Goal: Task Accomplishment & Management: Manage account settings

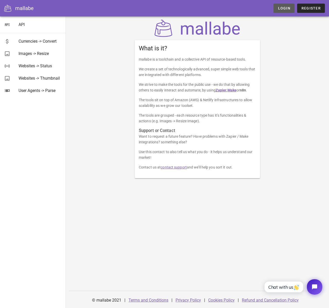
click at [285, 8] on span "Login" at bounding box center [283, 8] width 13 height 4
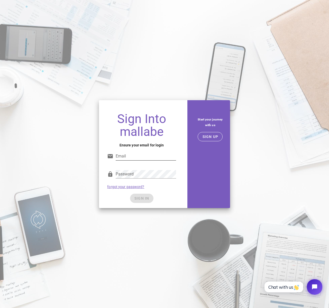
click at [146, 154] on input "Email" at bounding box center [146, 156] width 60 height 8
click at [123, 171] on div "Password" at bounding box center [146, 174] width 60 height 8
click at [124, 159] on input "Email" at bounding box center [146, 156] width 60 height 8
type input "samuel.humeau@perspectives-studio.com"
click at [149, 155] on input "samuel.humeau@perspectives-studio.com" at bounding box center [146, 156] width 60 height 8
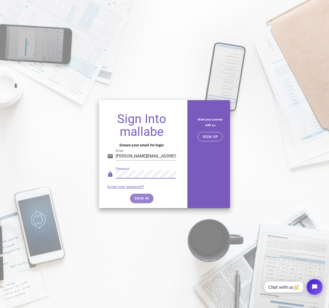
click at [146, 196] on span "SIGN IN" at bounding box center [141, 198] width 15 height 4
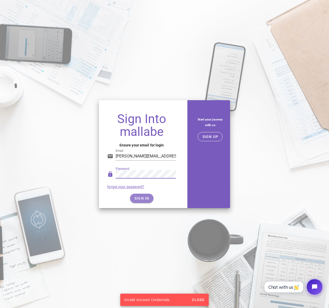
click at [139, 197] on span "SIGN IN" at bounding box center [141, 198] width 15 height 4
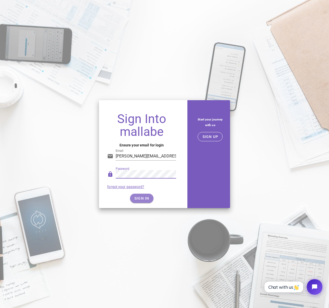
click at [145, 198] on span "SIGN IN" at bounding box center [141, 198] width 15 height 4
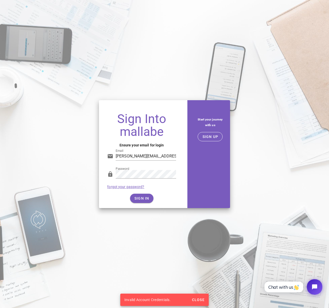
click at [128, 185] on link "forgot your password?" at bounding box center [125, 187] width 37 height 4
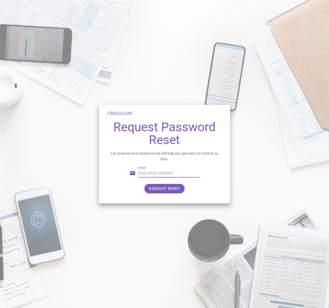
click at [165, 172] on input "Email" at bounding box center [169, 173] width 62 height 8
paste input "[PERSON_NAME][EMAIL_ADDRESS][DOMAIN_NAME]"
type input "[PERSON_NAME][EMAIL_ADDRESS][DOMAIN_NAME]"
click at [154, 189] on span "REQUEST RESET" at bounding box center [164, 188] width 32 height 4
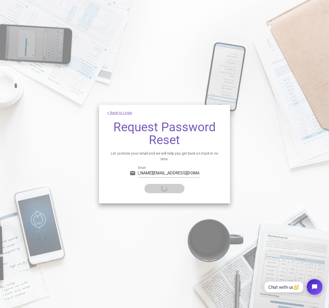
scroll to position [0, 0]
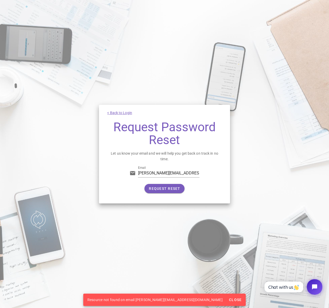
click at [116, 113] on link "< Back to Login" at bounding box center [119, 113] width 25 height 4
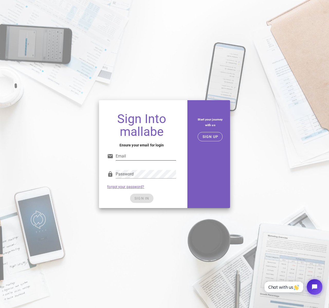
click at [132, 158] on input "Email" at bounding box center [146, 156] width 60 height 8
paste input "[PERSON_NAME][EMAIL_ADDRESS][DOMAIN_NAME]"
click at [125, 157] on input "[PERSON_NAME][EMAIL_ADDRESS][DOMAIN_NAME]" at bounding box center [146, 156] width 60 height 8
click at [125, 157] on input "samuel.humeau@perspectives-studio.com" at bounding box center [146, 156] width 60 height 8
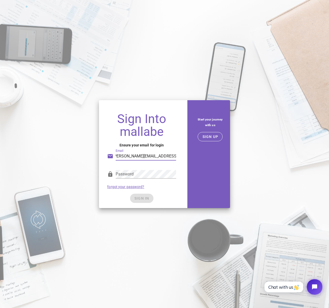
scroll to position [0, 2]
type input "samuel@perspectives-studio.com"
click at [145, 198] on span "SIGN IN" at bounding box center [141, 198] width 15 height 4
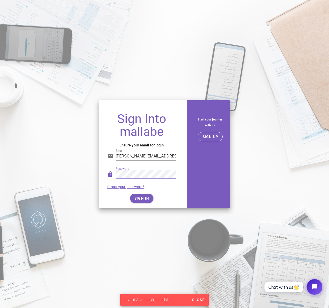
click at [112, 175] on div "Password" at bounding box center [141, 175] width 69 height 17
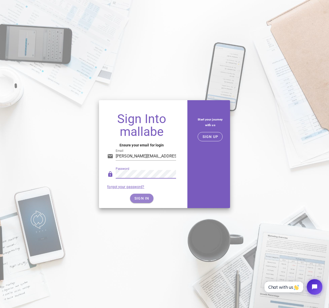
click at [137, 195] on button "SIGN IN" at bounding box center [141, 198] width 23 height 9
click at [146, 197] on span "SIGN IN" at bounding box center [141, 198] width 15 height 4
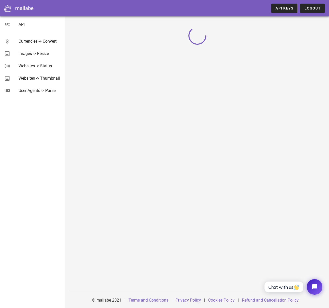
click at [51, 134] on div "API Currencies -> Convert Images -> Resize Websites -> Status Websites -> Thumb…" at bounding box center [33, 161] width 66 height 291
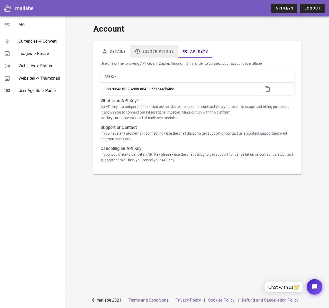
click at [141, 53] on link "Subscriptions" at bounding box center [154, 51] width 48 height 12
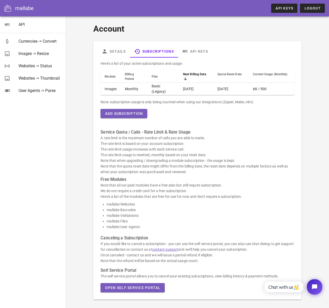
click at [91, 111] on div "Account Details Subscriptions API Keys Here's a list of your active subscriptio…" at bounding box center [197, 161] width 214 height 283
click at [119, 50] on link "Details" at bounding box center [113, 51] width 33 height 12
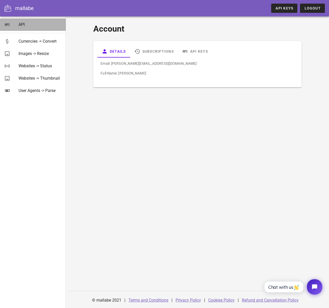
click at [28, 25] on div "API" at bounding box center [39, 24] width 43 height 5
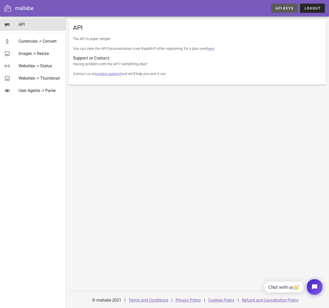
click at [279, 9] on span "API Keys" at bounding box center [284, 8] width 18 height 4
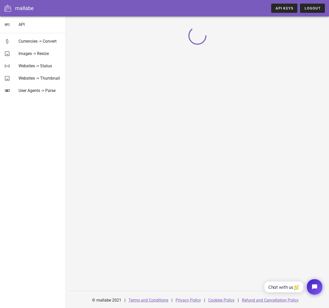
click at [42, 146] on div "API Currencies -> Convert Images -> Resize Websites -> Status Websites -> Thumb…" at bounding box center [33, 161] width 66 height 291
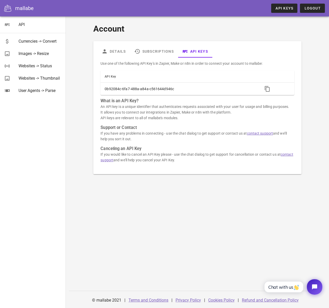
click at [48, 127] on div "API Currencies -> Convert Images -> Resize Websites -> Status Websites -> Thumb…" at bounding box center [33, 161] width 66 height 291
click at [48, 118] on div "API Currencies -> Convert Images -> Resize Websites -> Status Websites -> Thumb…" at bounding box center [33, 161] width 66 height 291
click at [45, 40] on div "Currencies -> Convert" at bounding box center [39, 41] width 43 height 5
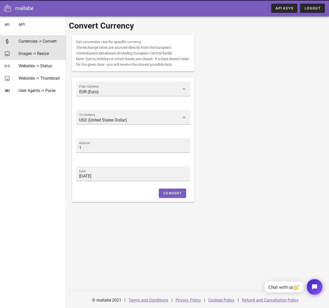
click at [50, 51] on div "Images -> Resize" at bounding box center [39, 53] width 43 height 5
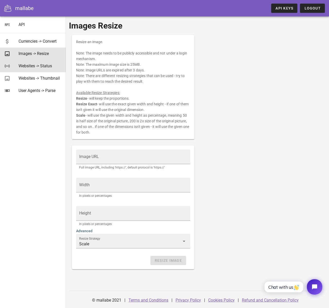
click at [53, 63] on div "Websites -> Status" at bounding box center [39, 65] width 43 height 11
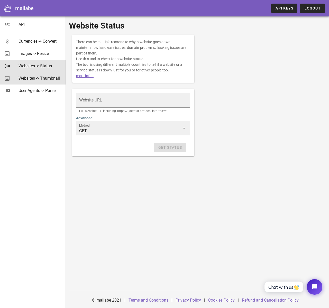
click at [54, 78] on div "Websites -> Thumbnail" at bounding box center [39, 78] width 43 height 5
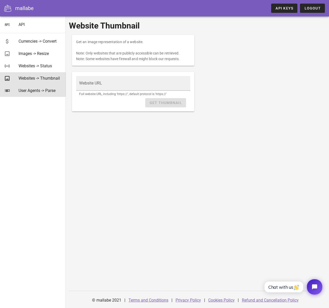
click at [53, 89] on div "User Agents -> Parse" at bounding box center [39, 90] width 43 height 5
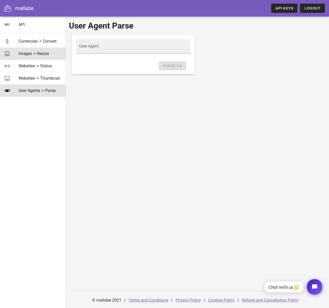
click at [56, 52] on div "Images -> Resize" at bounding box center [39, 53] width 43 height 5
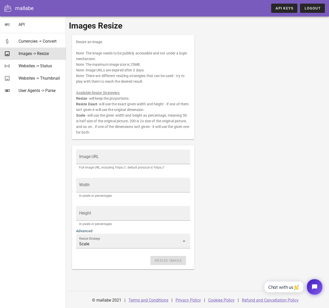
click at [68, 52] on div "Images Resize Resize an image. Note: The image needs to be publicly accessible …" at bounding box center [197, 156] width 263 height 281
click at [285, 10] on span "API Keys" at bounding box center [284, 8] width 18 height 4
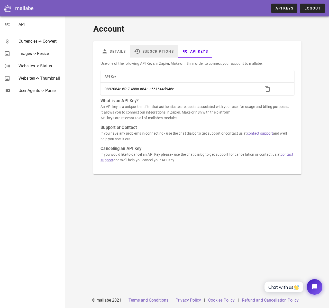
click at [145, 56] on link "Subscriptions" at bounding box center [154, 51] width 48 height 12
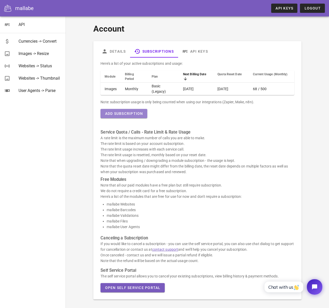
click at [124, 113] on span "Add Subscription" at bounding box center [123, 113] width 38 height 4
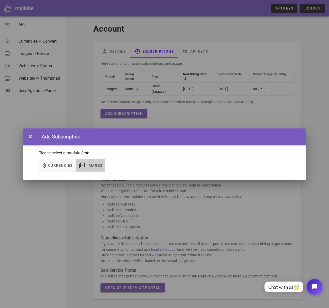
click at [91, 165] on span "Images" at bounding box center [94, 165] width 15 height 4
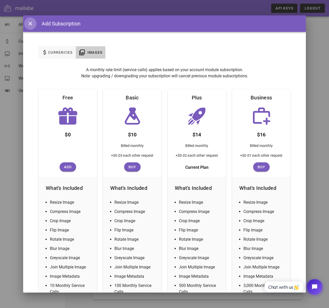
click at [29, 24] on icon "button" at bounding box center [30, 24] width 6 height 6
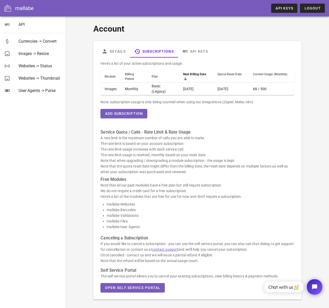
click at [84, 72] on div "Account Details Subscriptions API Keys Here's a list of your active subscriptio…" at bounding box center [197, 161] width 257 height 283
click at [85, 83] on div "Account Details Subscriptions API Keys Here's a list of your active subscriptio…" at bounding box center [197, 161] width 257 height 283
click at [85, 90] on div "Account Details Subscriptions API Keys Here's a list of your active subscriptio…" at bounding box center [197, 161] width 257 height 283
click at [120, 287] on span "Open Self Service Portal" at bounding box center [132, 287] width 56 height 4
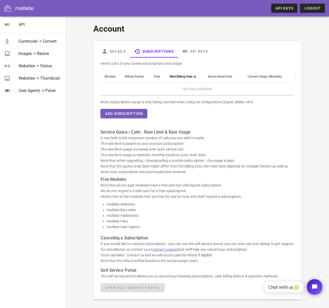
click at [270, 19] on div "Account Details Subscriptions API Keys Here's a list of your active subscriptio…" at bounding box center [197, 172] width 263 height 312
click at [316, 6] on button "Logout" at bounding box center [312, 8] width 25 height 9
